Goal: Information Seeking & Learning: Learn about a topic

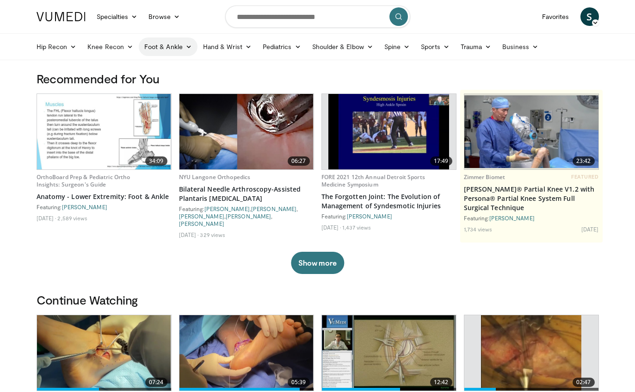
click at [176, 43] on link "Foot & Ankle" at bounding box center [168, 46] width 59 height 19
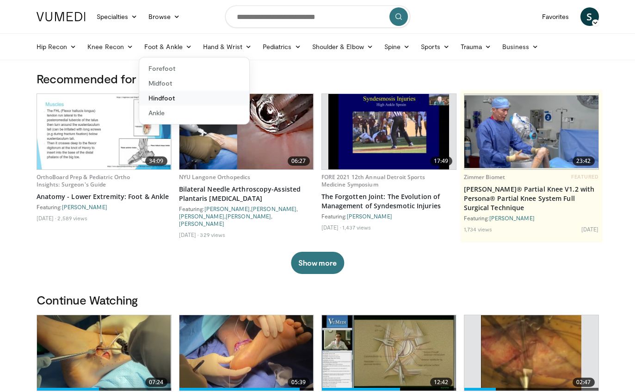
click at [160, 102] on link "Hindfoot" at bounding box center [194, 98] width 110 height 15
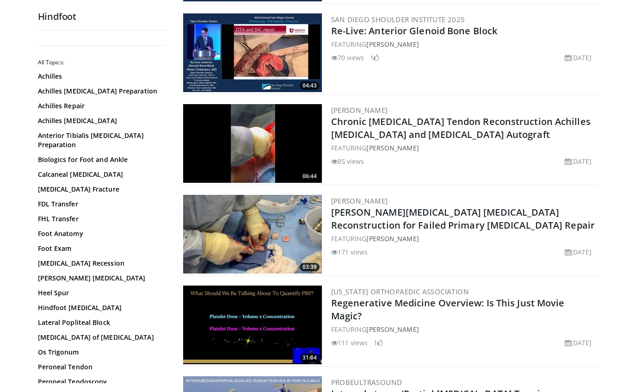
scroll to position [365, 0]
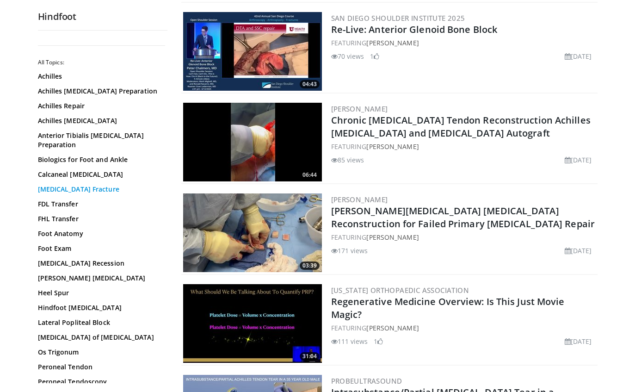
click at [67, 185] on link "Calcaneus Fracture" at bounding box center [100, 189] width 125 height 9
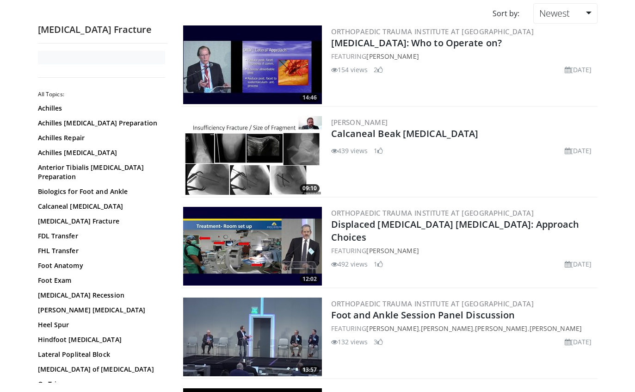
scroll to position [48, 0]
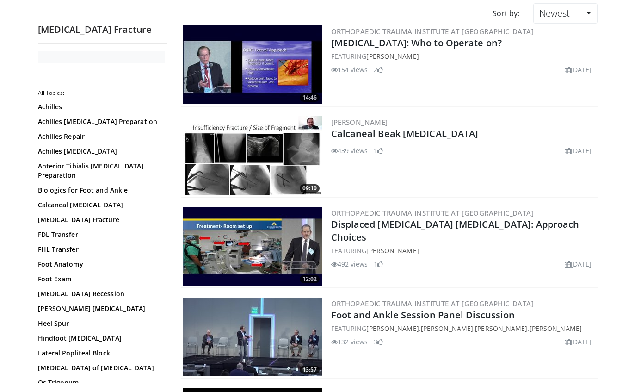
click at [228, 150] on img at bounding box center [252, 155] width 139 height 79
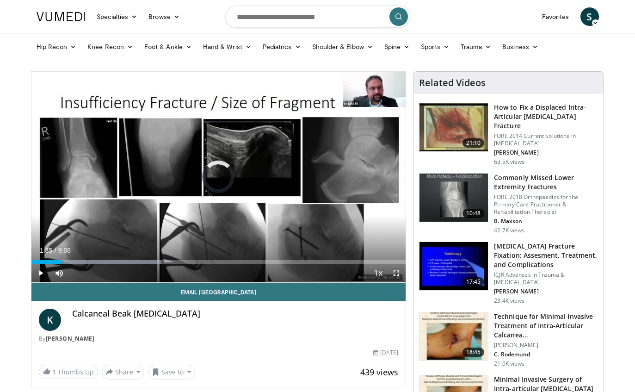
click at [97, 263] on div "Progress Bar" at bounding box center [96, 262] width 130 height 4
click at [126, 263] on div "Progress Bar" at bounding box center [106, 262] width 150 height 4
click at [127, 262] on div "Progress Bar" at bounding box center [79, 262] width 96 height 4
click at [193, 263] on div "Progress Bar" at bounding box center [138, 262] width 214 height 4
click at [217, 273] on div "Current Time 3:59 / Duration 9:08 Pause Skip Backward Skip Forward Mute Loaded …" at bounding box center [218, 273] width 375 height 19
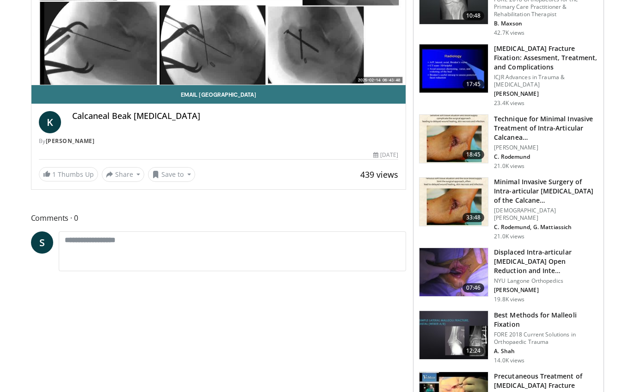
scroll to position [198, 0]
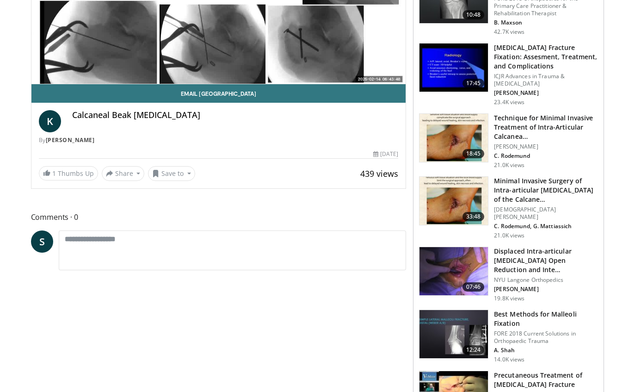
click at [454, 267] on img at bounding box center [454, 271] width 68 height 48
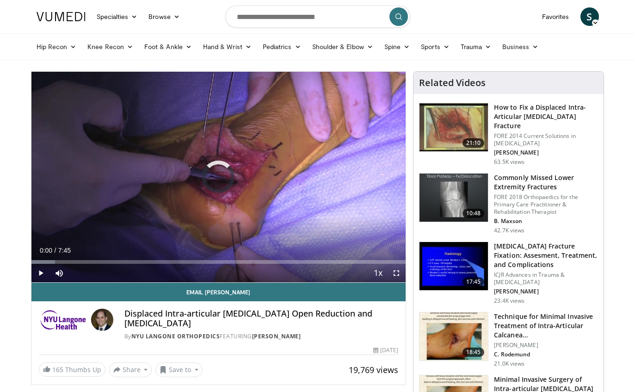
click at [61, 260] on div "Loaded : 6.32%" at bounding box center [218, 262] width 375 height 4
click at [97, 270] on div "Current Time 0:37 / Duration 7:45 Play Skip Backward Skip Forward Mute Loaded :…" at bounding box center [218, 273] width 375 height 19
click at [96, 269] on div "Current Time 0:37 / Duration 7:45 Play Skip Backward Skip Forward Mute Loaded :…" at bounding box center [218, 273] width 375 height 19
click at [96, 263] on div "Loaded : 8.59%" at bounding box center [218, 262] width 375 height 4
click at [130, 260] on div "Loaded : 14.31%" at bounding box center [218, 262] width 375 height 4
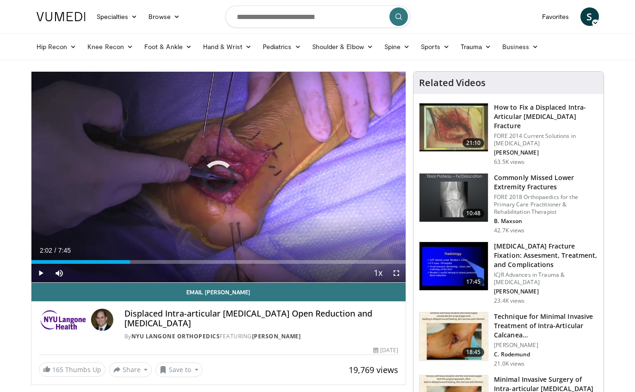
click at [130, 260] on div "Progress Bar" at bounding box center [80, 262] width 99 height 4
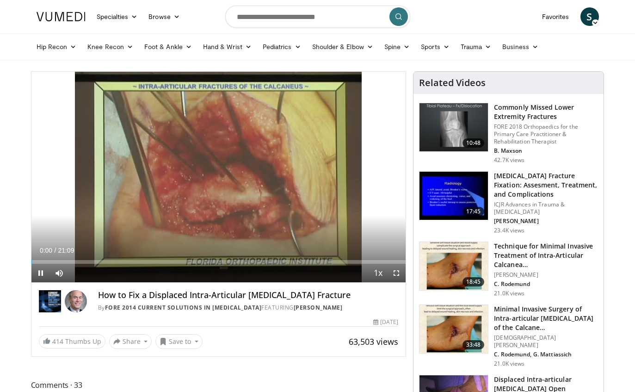
click at [31, 264] on span "Video Player" at bounding box center [40, 273] width 19 height 19
